Goal: Transaction & Acquisition: Purchase product/service

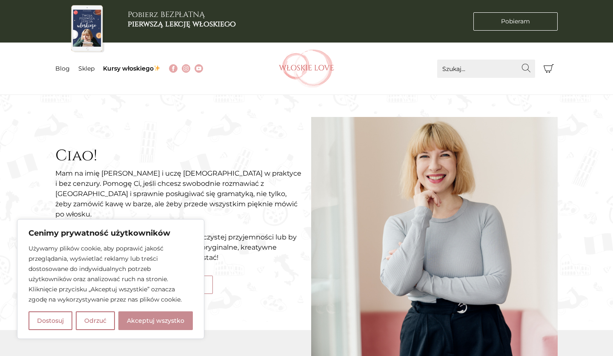
click at [175, 318] on button "Akceptuj wszystko" at bounding box center [155, 321] width 74 height 19
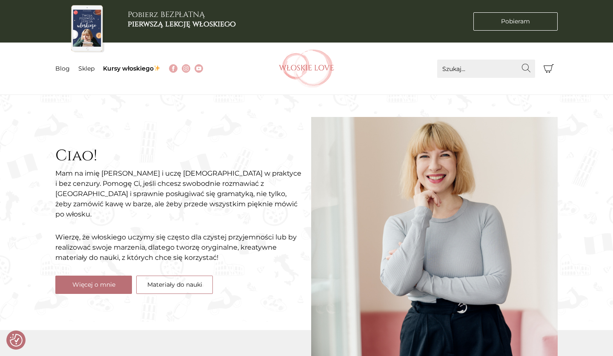
checkbox input "true"
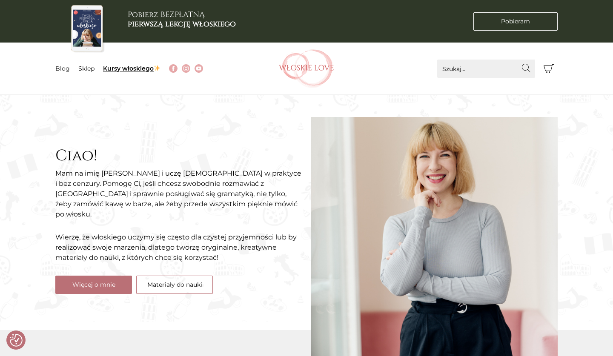
click at [118, 68] on link "Kursy włoskiego" at bounding box center [131, 69] width 57 height 8
click at [79, 65] on link "Sklep" at bounding box center [86, 69] width 16 height 8
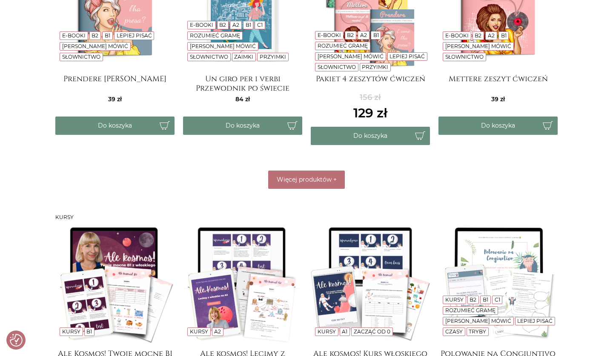
scroll to position [500, 0]
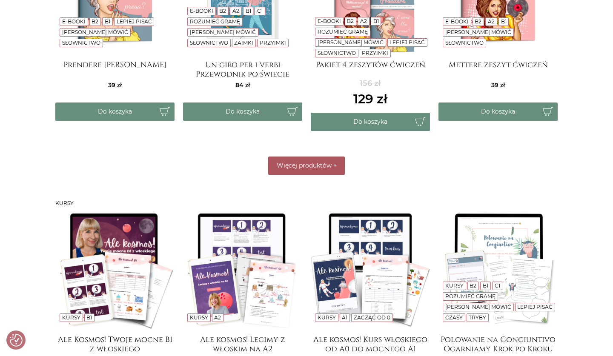
click at [293, 172] on button "Więcej produktów +" at bounding box center [306, 166] width 77 height 18
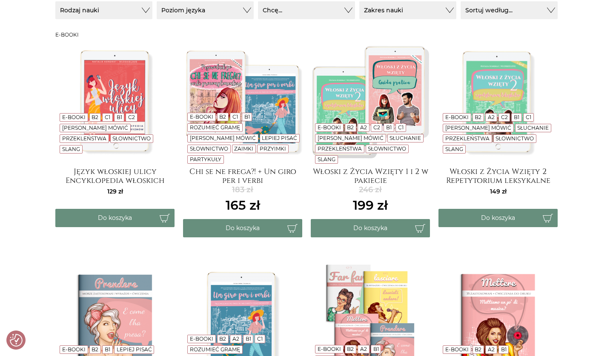
scroll to position [167, 0]
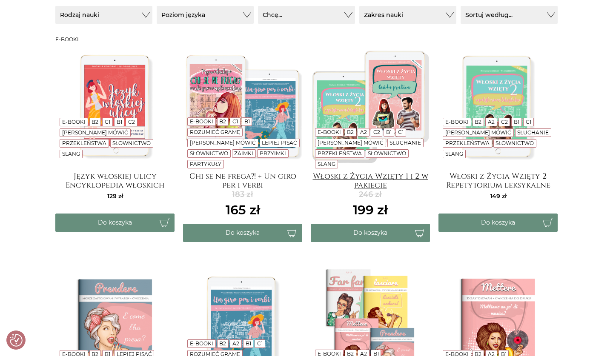
click at [370, 176] on h4 "Włoski z Życia Wzięty 1 i 2 w pakiecie" at bounding box center [370, 180] width 119 height 17
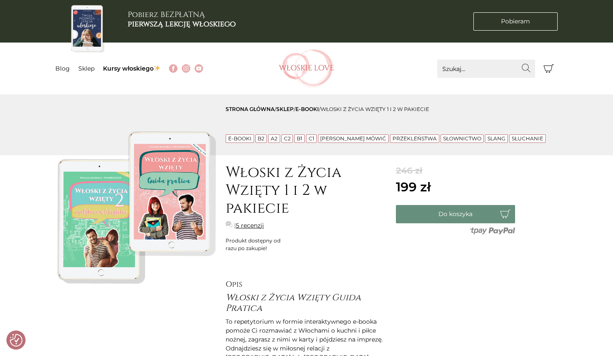
click at [253, 221] on link "5 recenzji" at bounding box center [250, 225] width 28 height 9
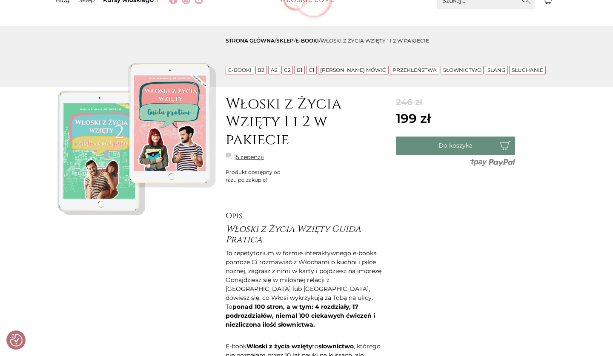
scroll to position [65, 0]
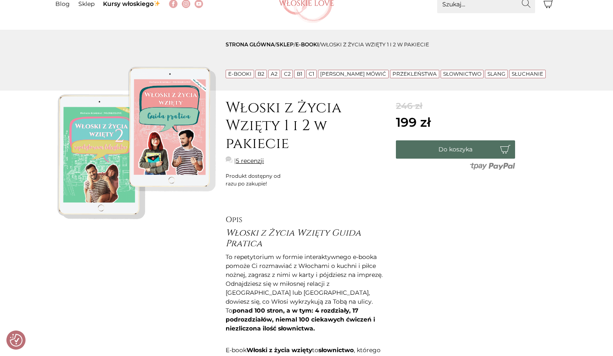
click at [454, 149] on button "Do koszyka" at bounding box center [455, 149] width 119 height 18
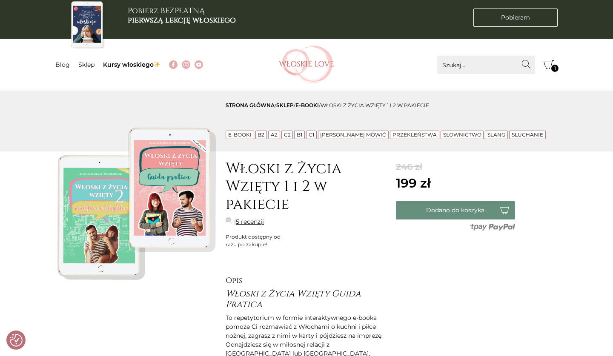
click at [550, 64] on icon "Koszyk" at bounding box center [549, 65] width 10 height 10
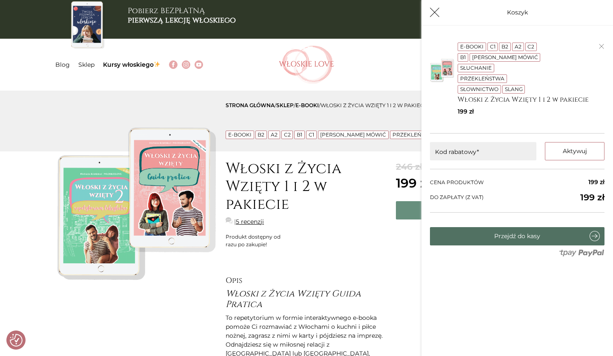
click at [463, 236] on link "Przejdź do kasy" at bounding box center [517, 236] width 175 height 18
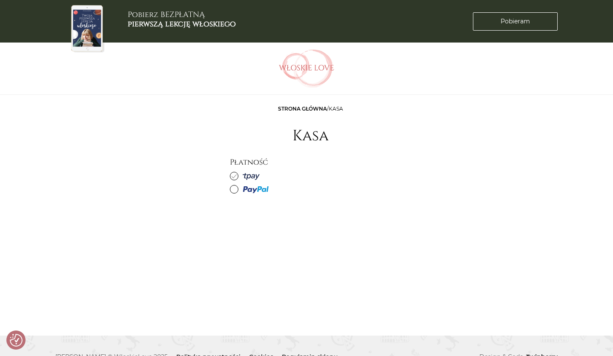
click at [237, 190] on span at bounding box center [234, 189] width 9 height 9
click at [0, 0] on input "radio" at bounding box center [0, 0] width 0 height 0
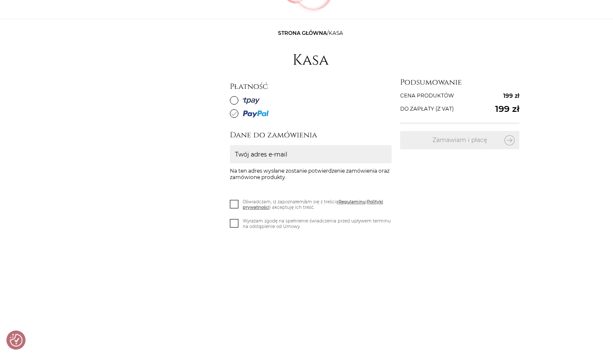
scroll to position [76, 0]
click at [311, 146] on input "Twój adres e-mail" at bounding box center [311, 154] width 162 height 18
type input "julkadoda@wp.pl"
click at [235, 205] on icon at bounding box center [234, 203] width 7 height 7
click at [0, 0] on input "Oświadczam, iż zapoznałem/am się z treścią Regulaminu i Polityki prywatności i …" at bounding box center [0, 0] width 0 height 0
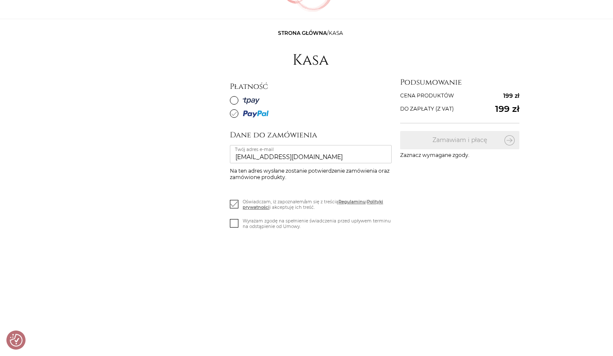
click at [235, 225] on icon at bounding box center [234, 222] width 7 height 7
click at [0, 0] on input "Wyrażam zgodę na spełnienie świadczenia przed upływem terminu na odstąpienie od…" at bounding box center [0, 0] width 0 height 0
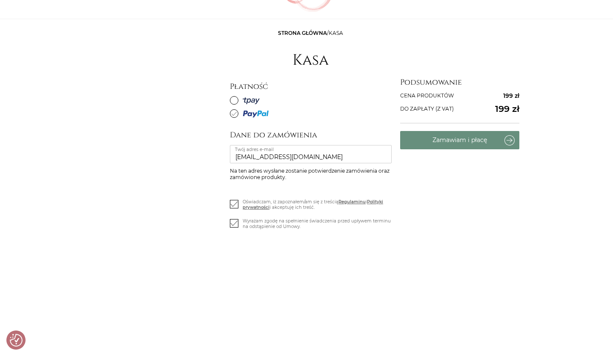
scroll to position [47, 0]
